Goal: Check status: Check status

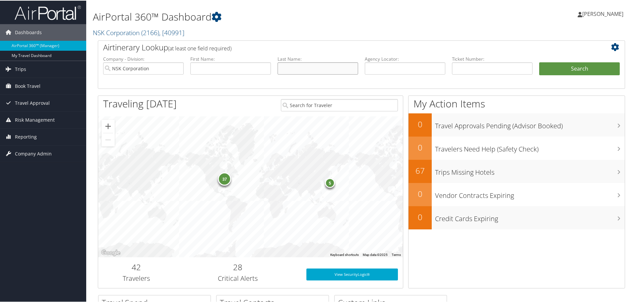
drag, startPoint x: 288, startPoint y: 70, endPoint x: 280, endPoint y: 67, distance: 7.9
click at [288, 70] on input "text" at bounding box center [317, 68] width 81 height 12
type input "[PERSON_NAME]"
click at [539, 62] on button "Search" at bounding box center [579, 68] width 81 height 13
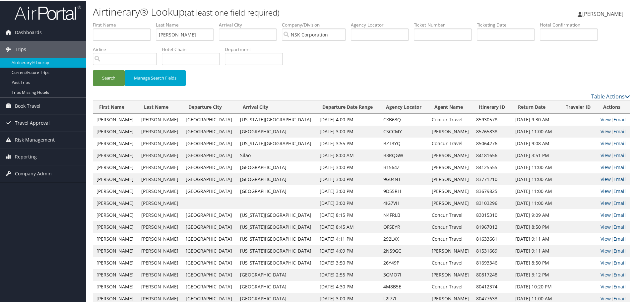
click at [600, 131] on link "View" at bounding box center [605, 131] width 10 height 6
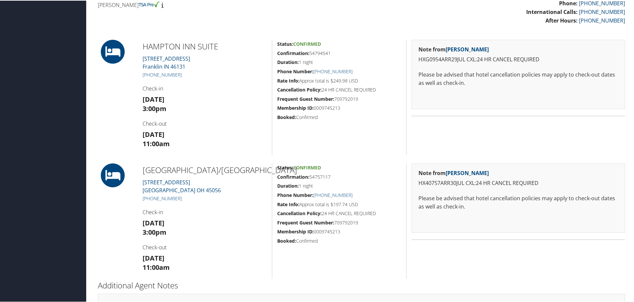
scroll to position [199, 0]
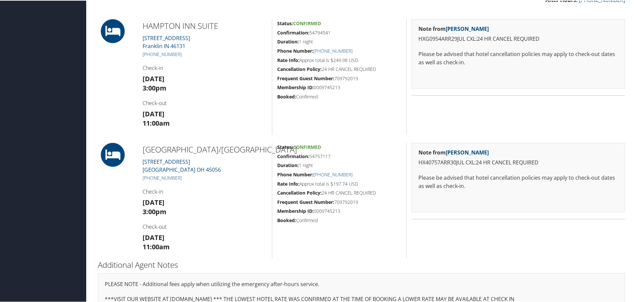
click at [309, 241] on div "Status: Confirmed Confirmation: 54757117 Duration: 1 night Phone Number: +1 (51…" at bounding box center [339, 199] width 134 height 115
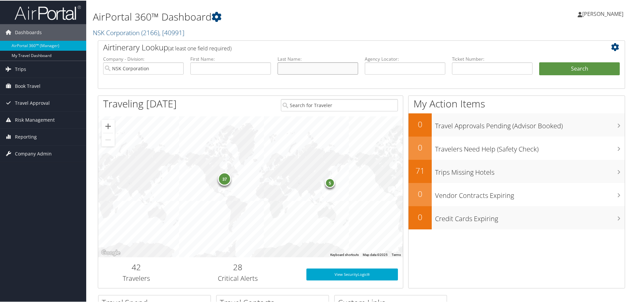
click at [309, 65] on input "text" at bounding box center [317, 68] width 81 height 12
type input "foley"
click at [561, 66] on button "Search" at bounding box center [579, 68] width 81 height 13
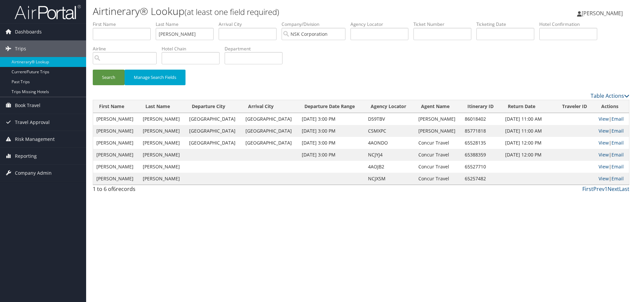
click at [605, 132] on td "View | Email" at bounding box center [612, 131] width 34 height 12
click at [600, 131] on link "View" at bounding box center [604, 131] width 10 height 6
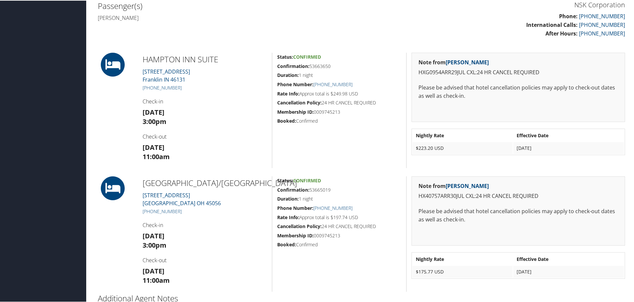
scroll to position [166, 0]
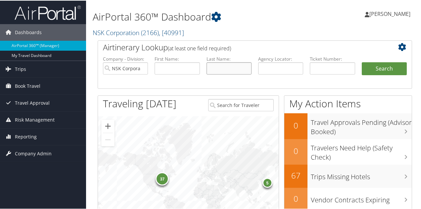
click at [222, 64] on input "text" at bounding box center [229, 68] width 45 height 12
type input "miller"
click at [381, 65] on button "Search" at bounding box center [384, 68] width 45 height 13
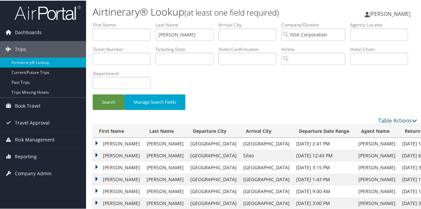
click at [97, 142] on td "[PERSON_NAME]" at bounding box center [118, 143] width 50 height 12
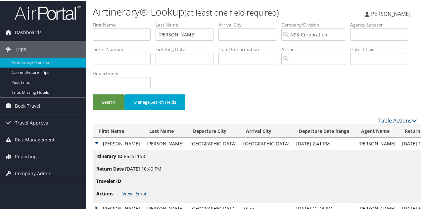
click at [128, 194] on link "View" at bounding box center [128, 193] width 10 height 6
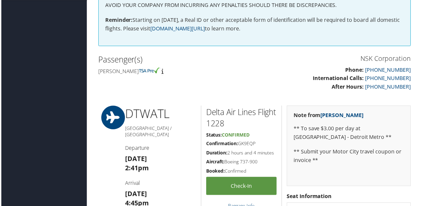
scroll to position [138, 0]
